Goal: Task Accomplishment & Management: Complete application form

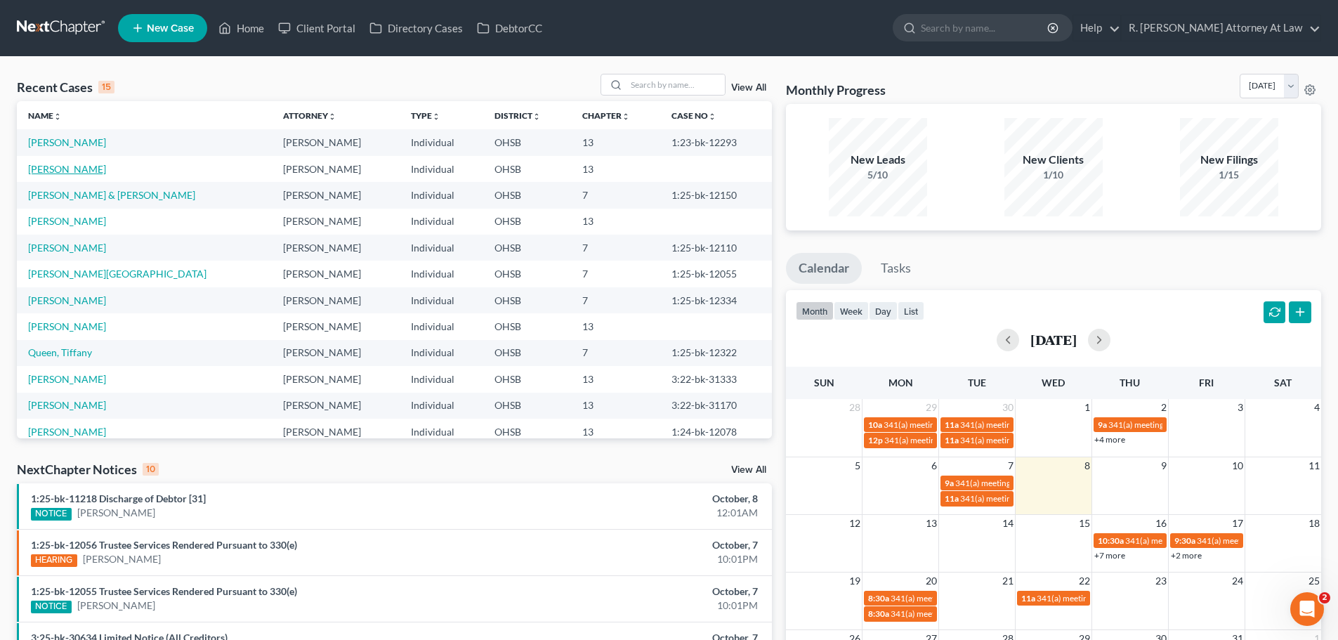
click at [75, 170] on link "[PERSON_NAME]" at bounding box center [67, 169] width 78 height 12
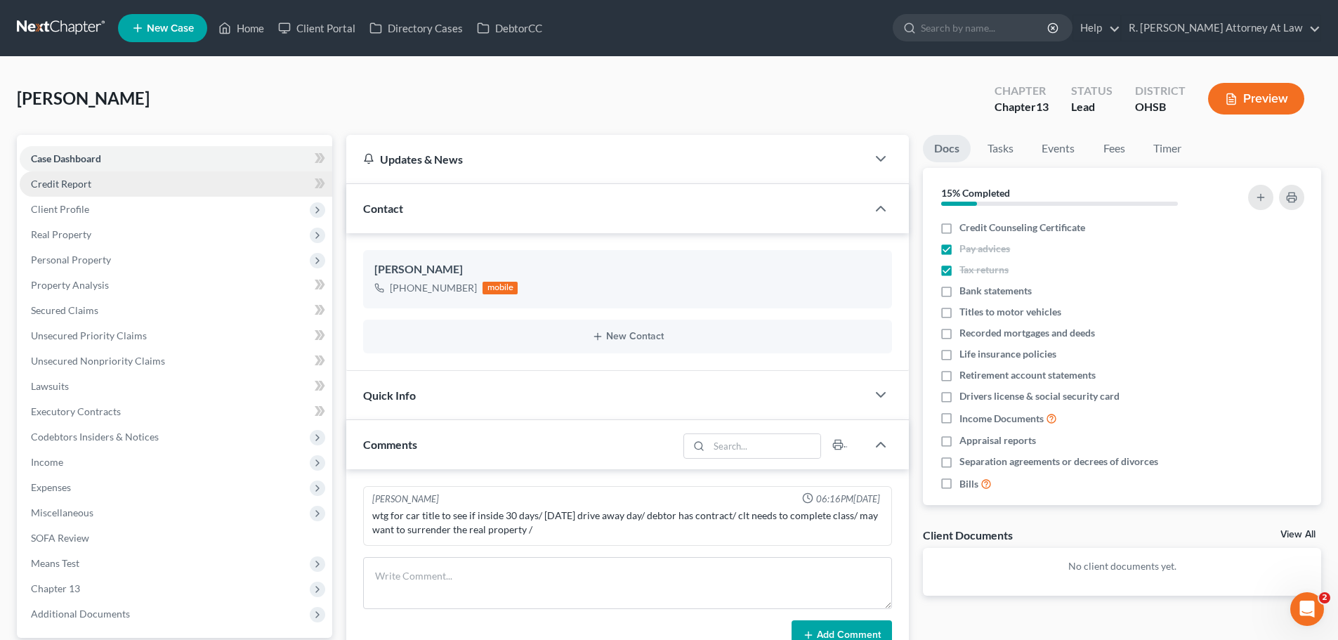
click at [80, 193] on link "Credit Report" at bounding box center [176, 183] width 313 height 25
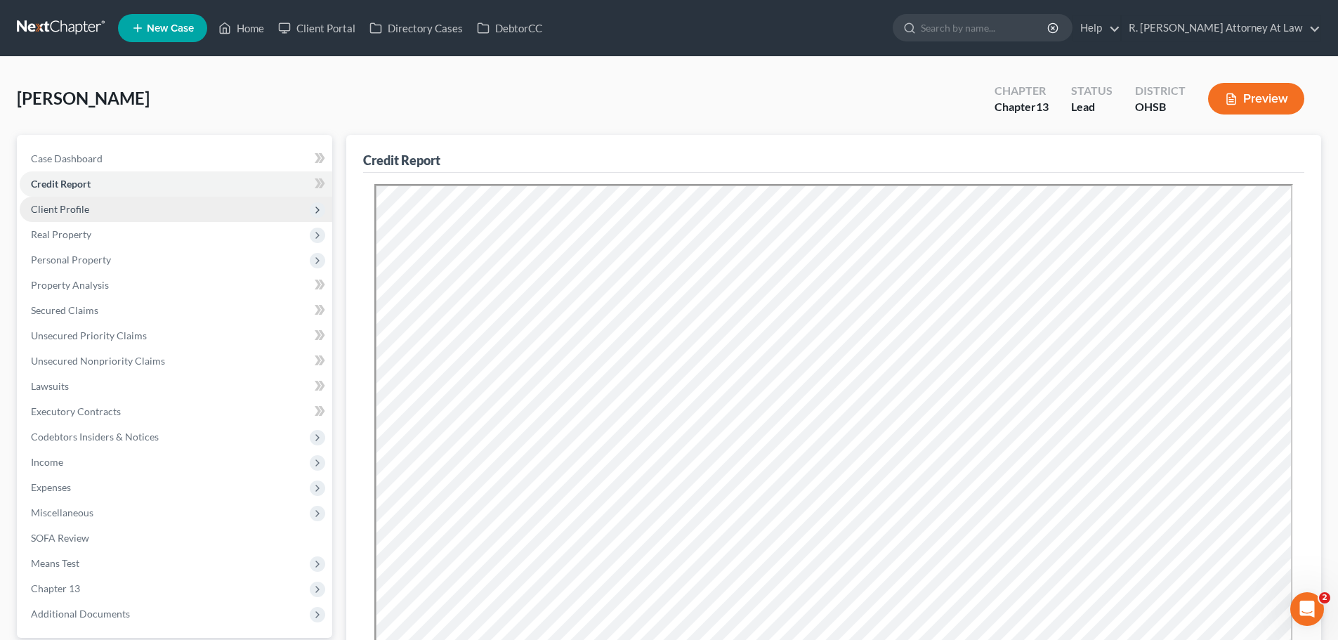
click at [69, 210] on span "Client Profile" at bounding box center [60, 209] width 58 height 12
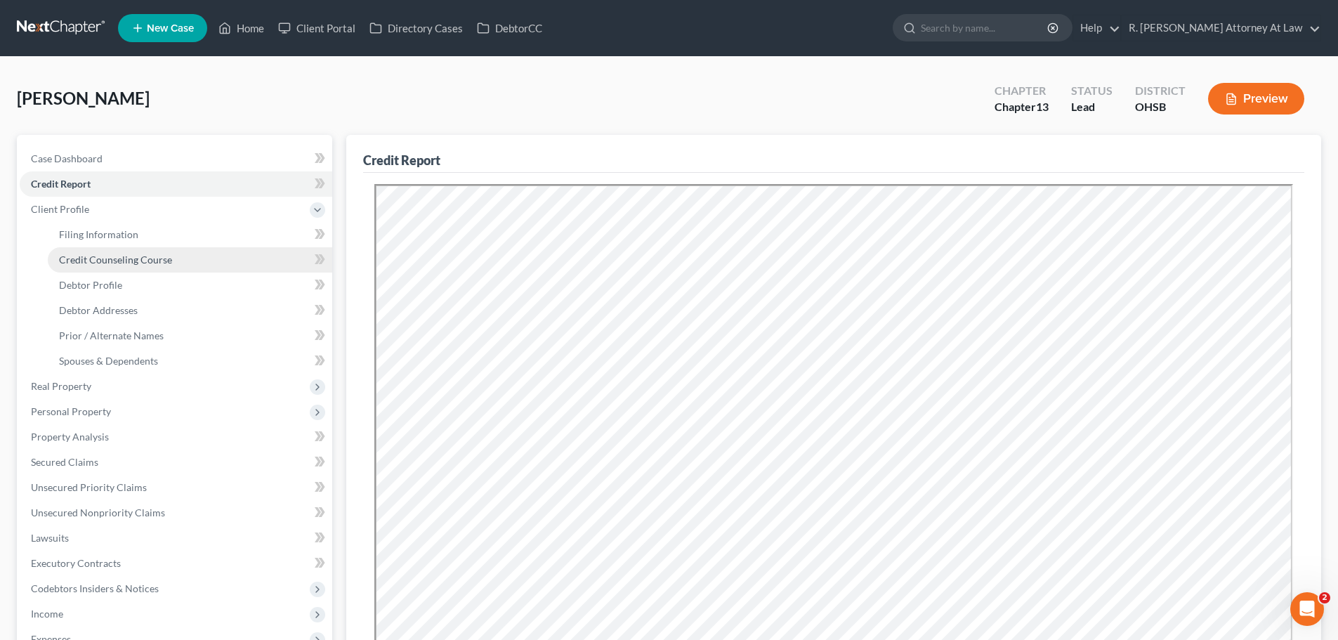
click at [82, 256] on span "Credit Counseling Course" at bounding box center [115, 260] width 113 height 12
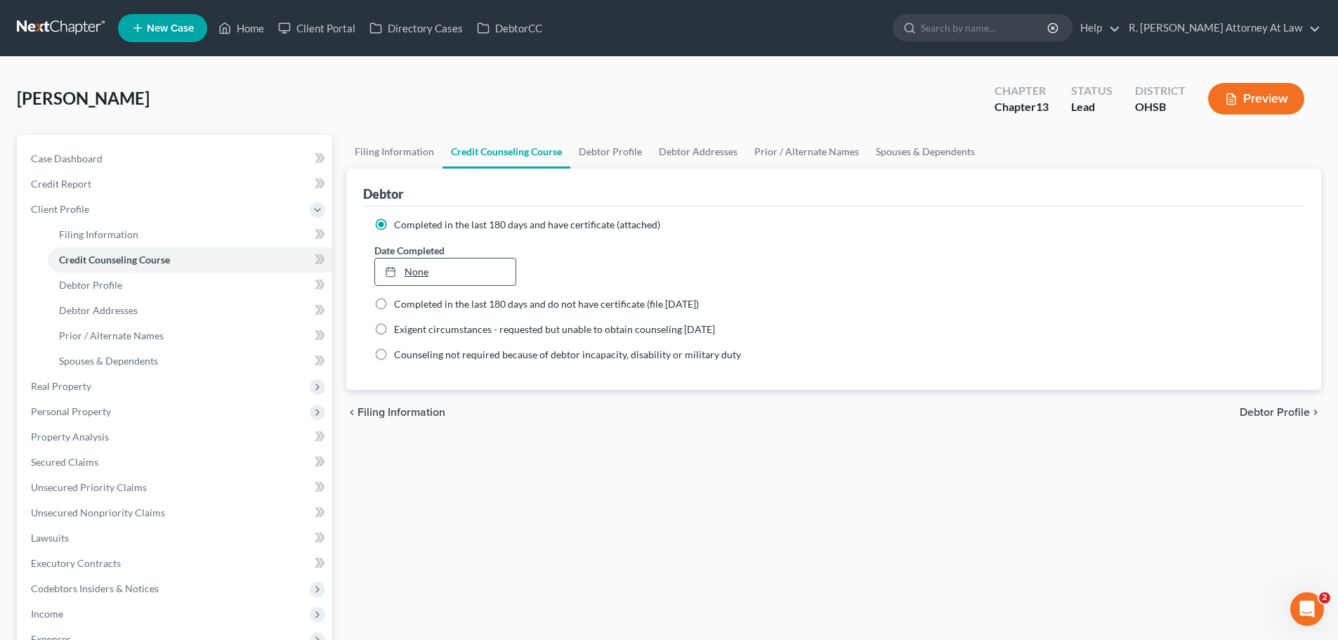
type input "[DATE]"
click at [415, 271] on link "None" at bounding box center [445, 271] width 140 height 27
click at [261, 27] on link "Home" at bounding box center [241, 27] width 60 height 25
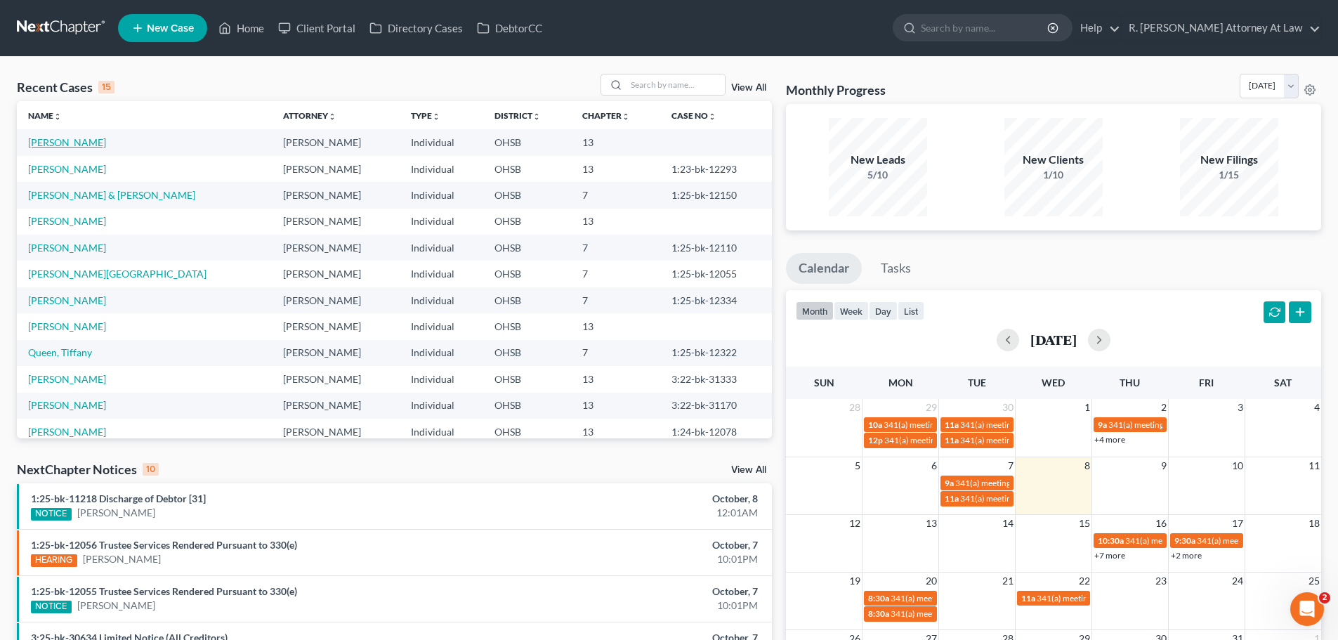
click at [63, 140] on link "[PERSON_NAME]" at bounding box center [67, 142] width 78 height 12
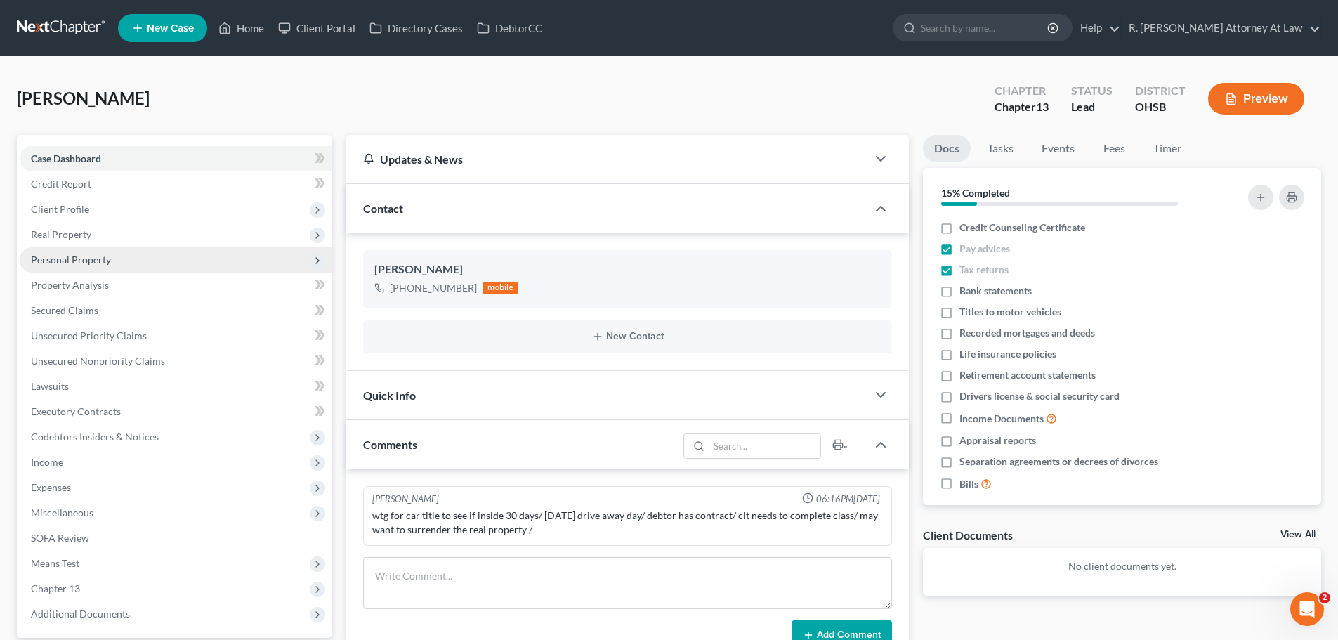
click at [73, 256] on span "Personal Property" at bounding box center [71, 260] width 80 height 12
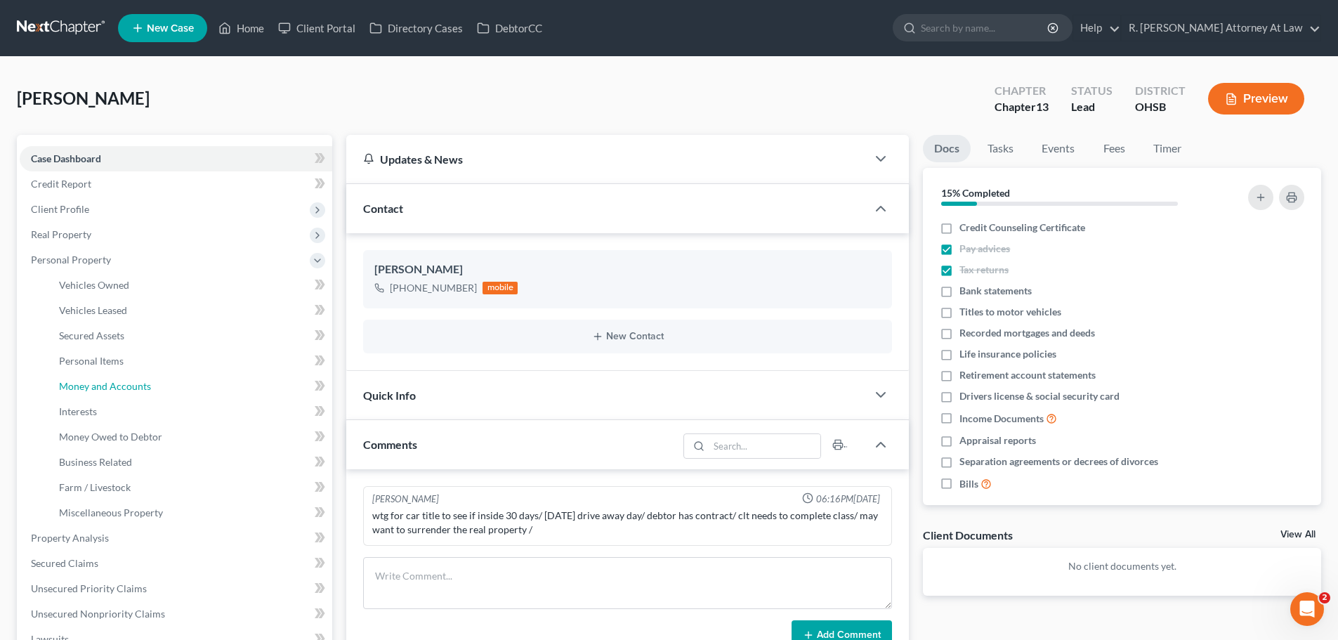
drag, startPoint x: 111, startPoint y: 384, endPoint x: 324, endPoint y: 276, distance: 239.3
click at [112, 383] on span "Money and Accounts" at bounding box center [105, 386] width 92 height 12
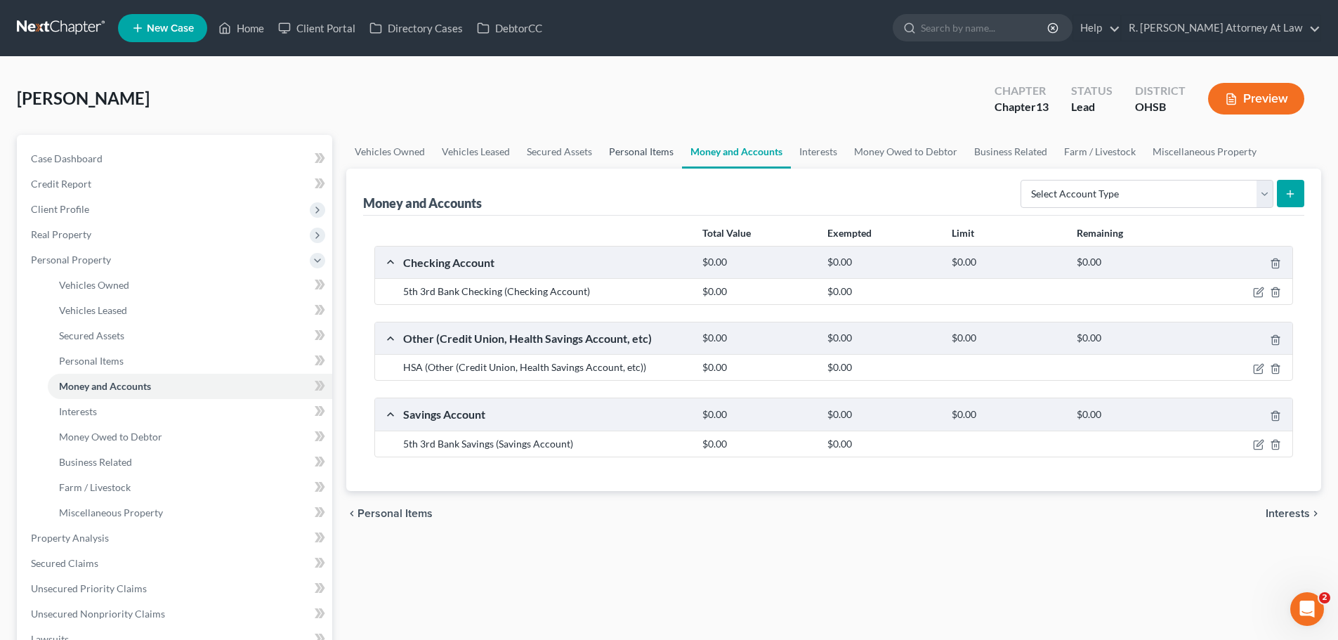
click at [653, 137] on link "Personal Items" at bounding box center [640, 152] width 81 height 34
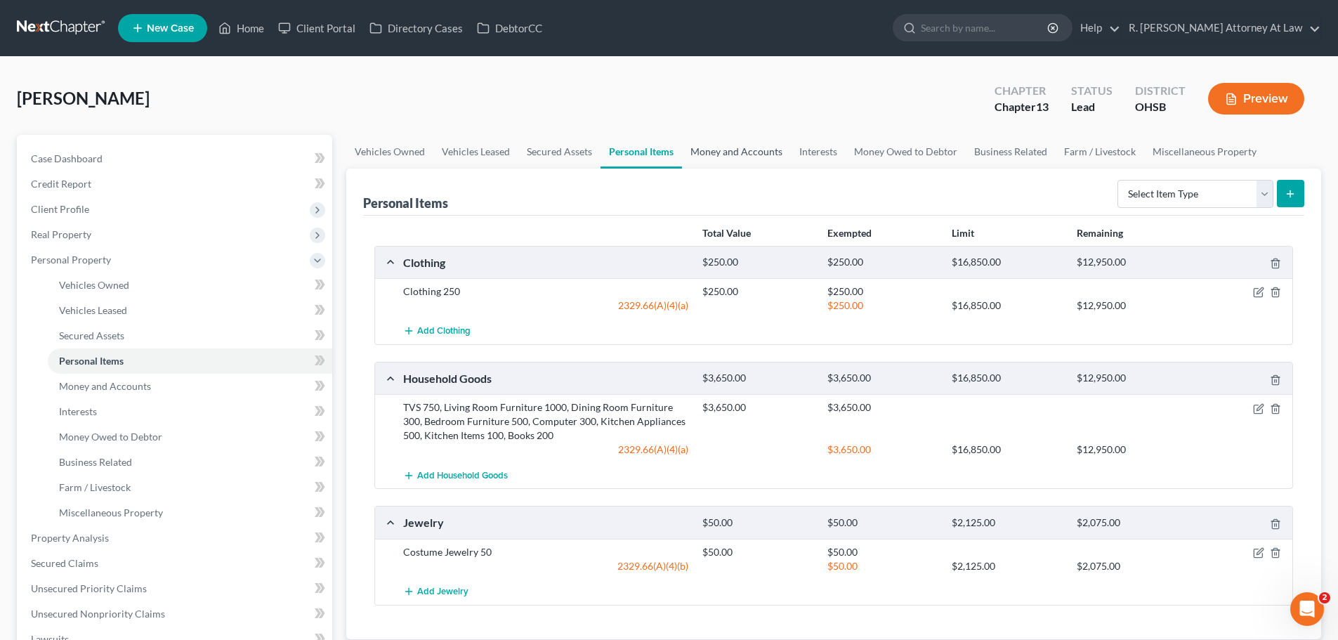
click at [735, 153] on link "Money and Accounts" at bounding box center [736, 152] width 109 height 34
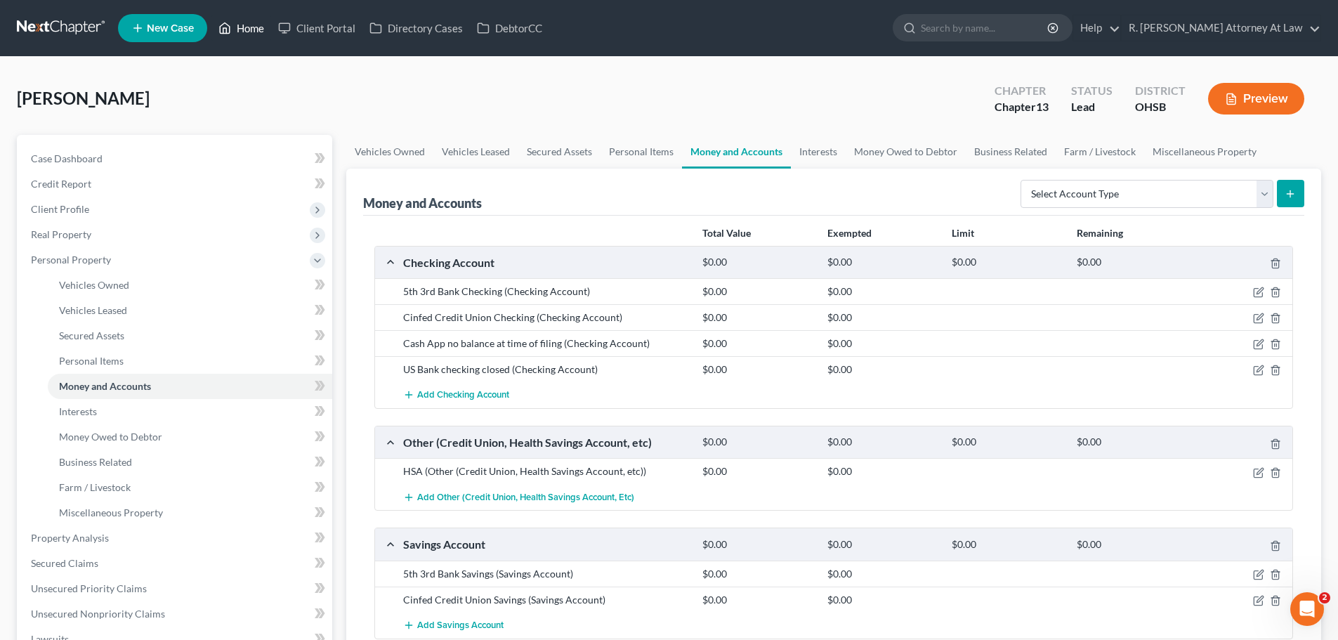
click at [254, 23] on link "Home" at bounding box center [241, 27] width 60 height 25
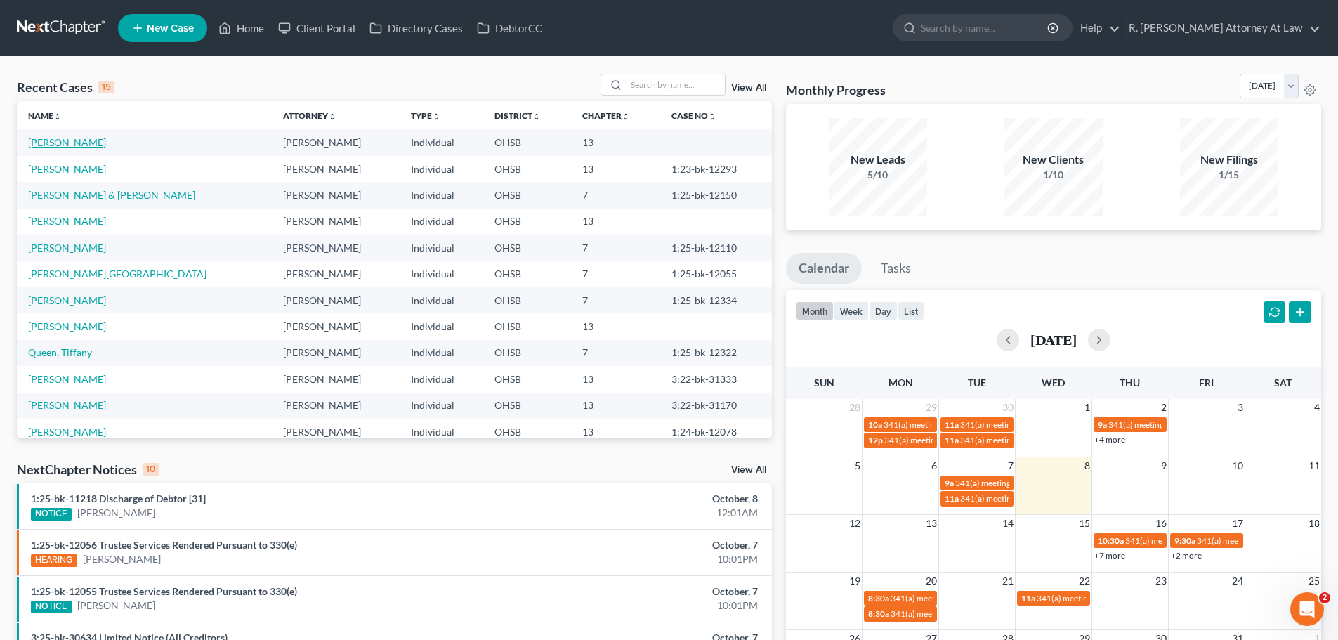
click at [88, 138] on link "[PERSON_NAME]" at bounding box center [67, 142] width 78 height 12
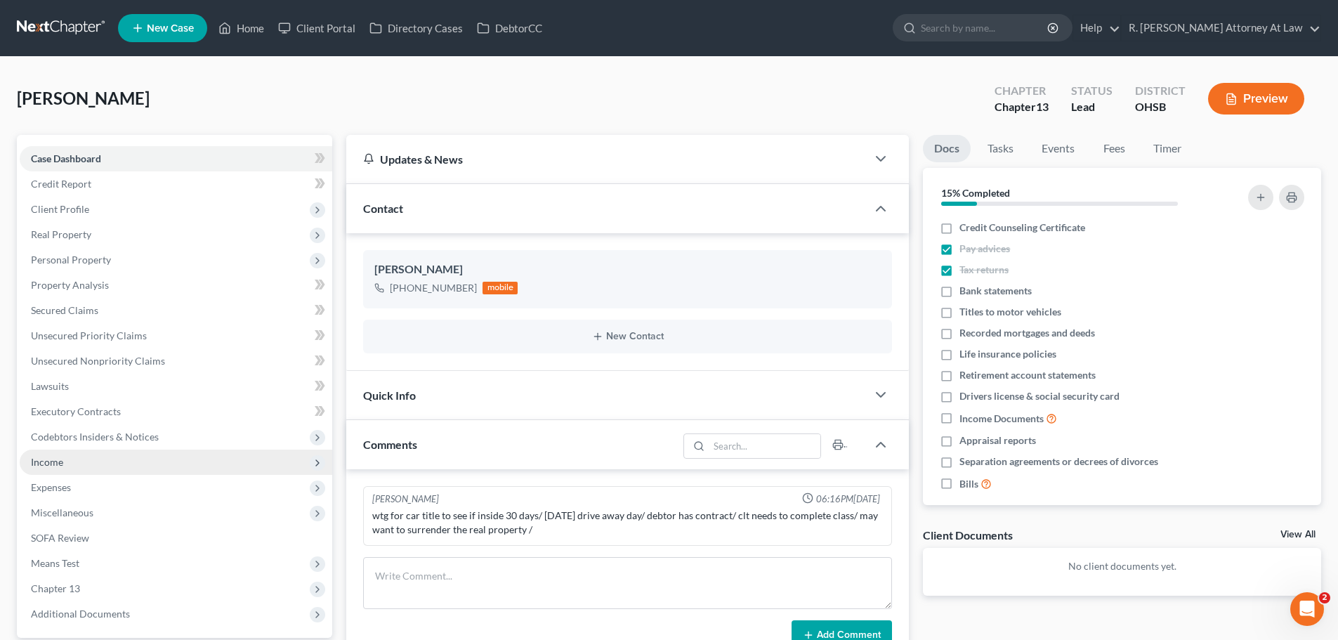
click at [51, 463] on span "Income" at bounding box center [47, 462] width 32 height 12
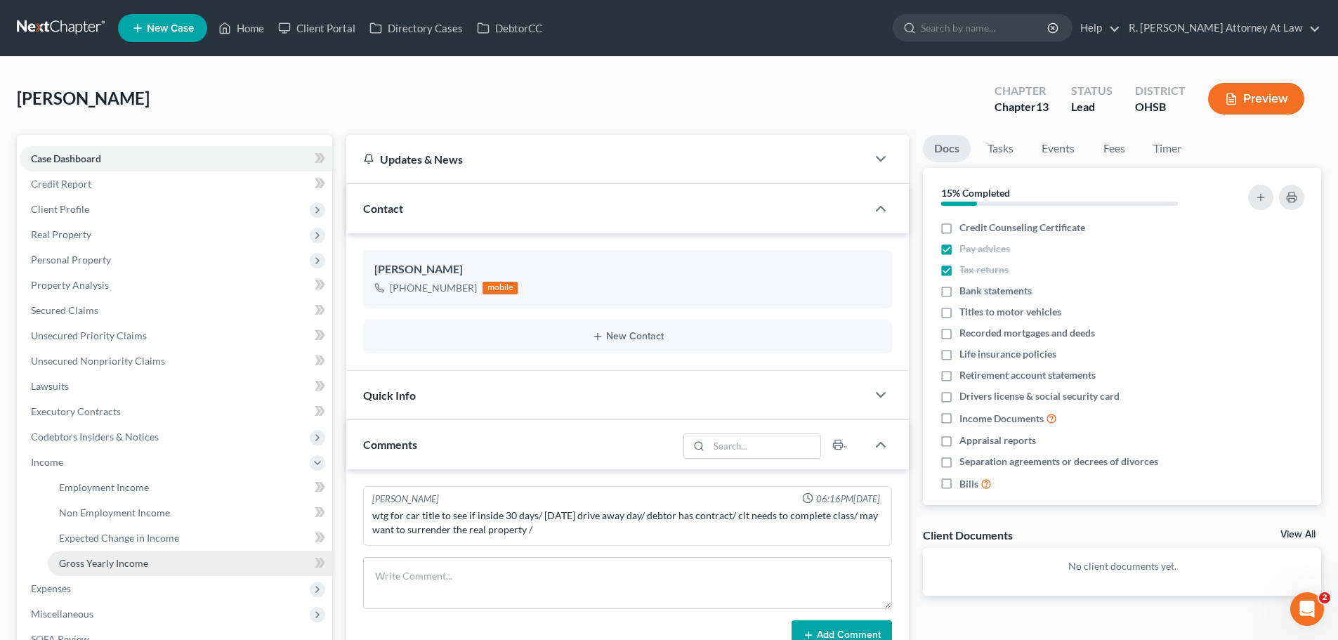
click at [102, 563] on span "Gross Yearly Income" at bounding box center [103, 563] width 89 height 12
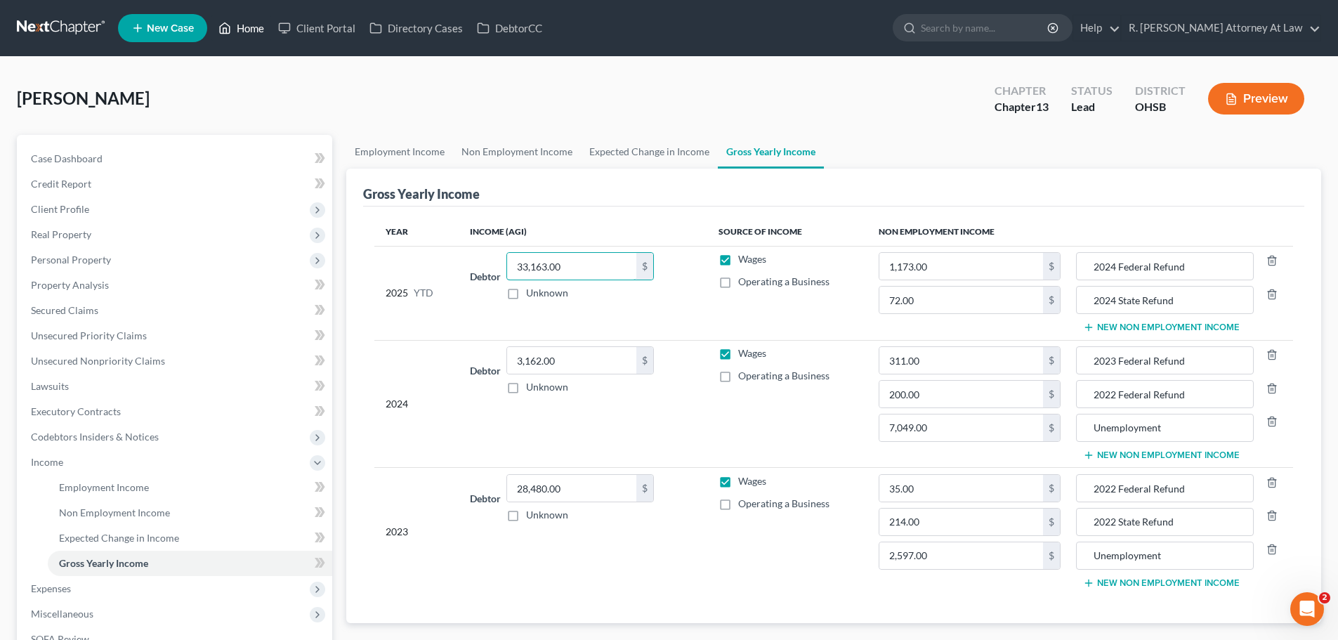
type input "33,163.00"
click at [264, 31] on link "Home" at bounding box center [241, 27] width 60 height 25
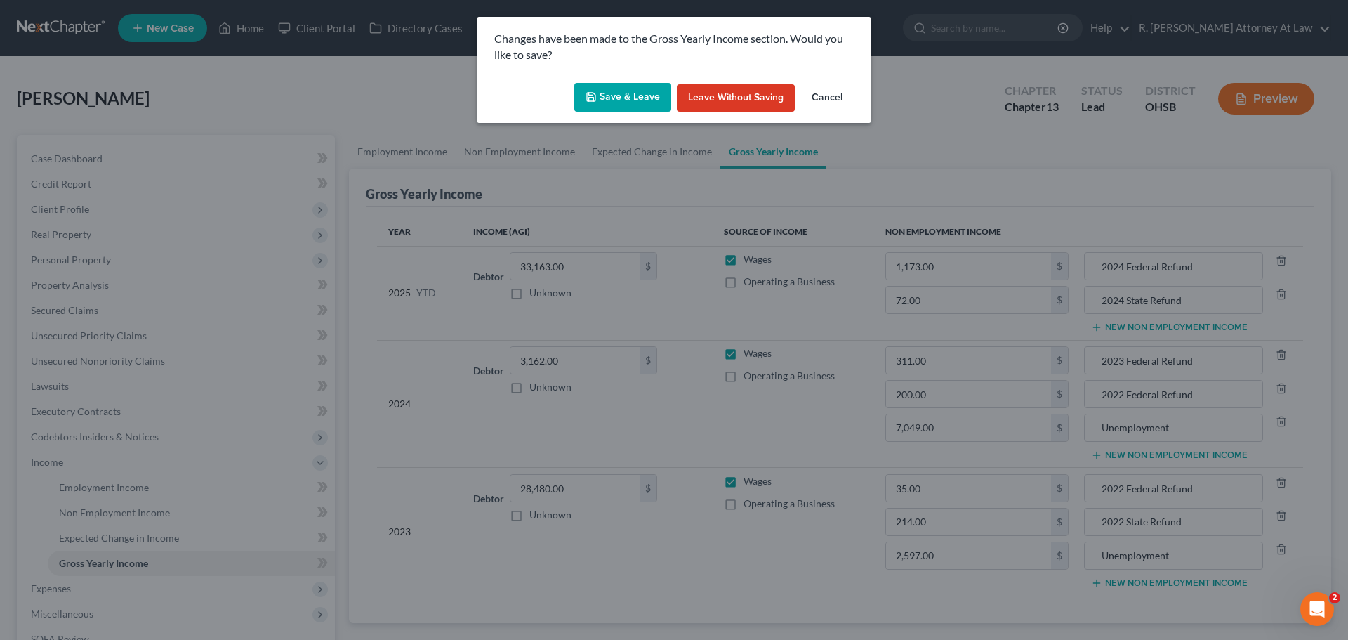
click at [647, 99] on button "Save & Leave" at bounding box center [622, 97] width 97 height 29
